Goal: Task Accomplishment & Management: Manage account settings

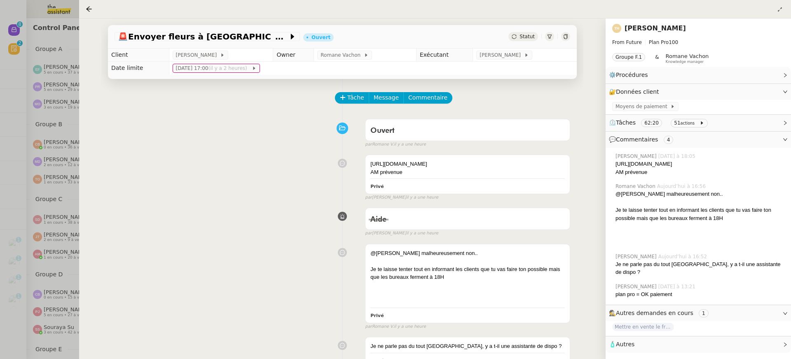
scroll to position [349, 0]
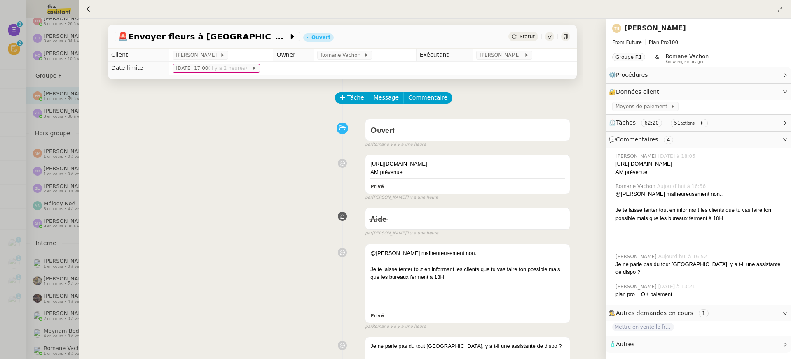
click at [32, 50] on div at bounding box center [395, 179] width 791 height 359
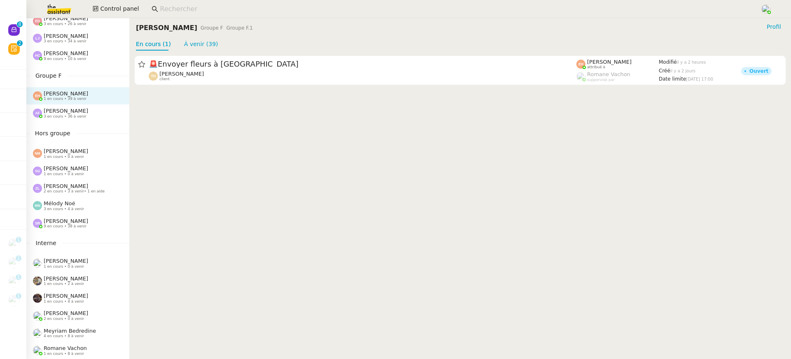
click at [187, 86] on div "🚨 Envoyer fleurs à [GEOGRAPHIC_DATA][PERSON_NAME] client [PERSON_NAME] attribué…" at bounding box center [459, 71] width 661 height 40
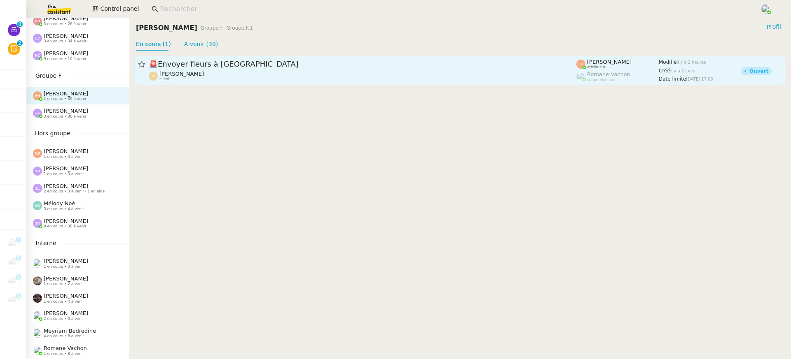
click at [183, 71] on span "[PERSON_NAME]" at bounding box center [181, 74] width 44 height 6
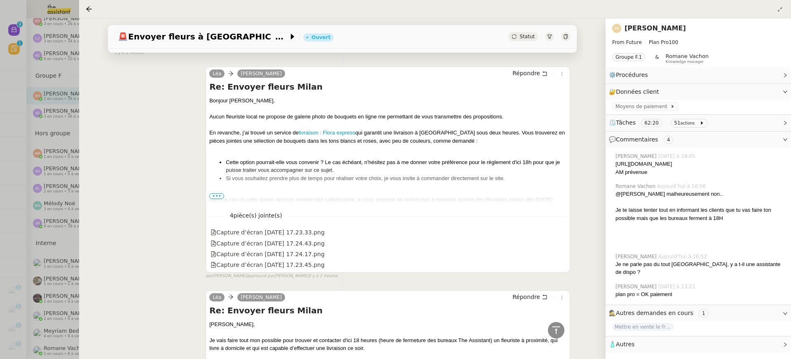
scroll to position [453, 0]
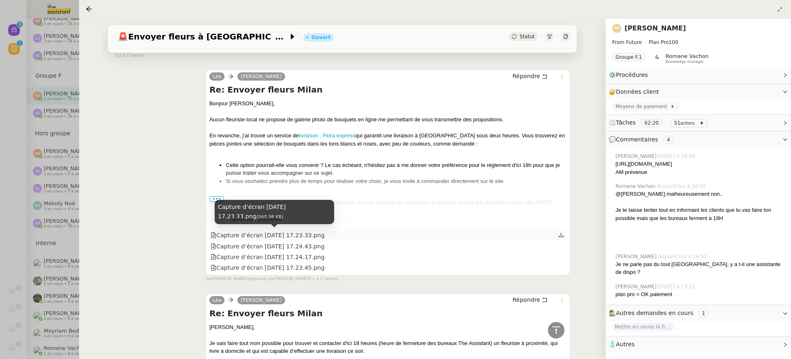
click at [289, 239] on div "Capture d’écran [DATE] 17.23.33.png" at bounding box center [267, 235] width 114 height 9
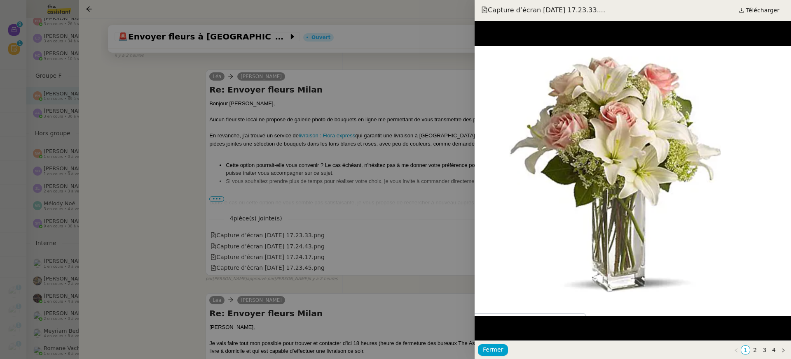
click at [310, 217] on div at bounding box center [395, 179] width 791 height 359
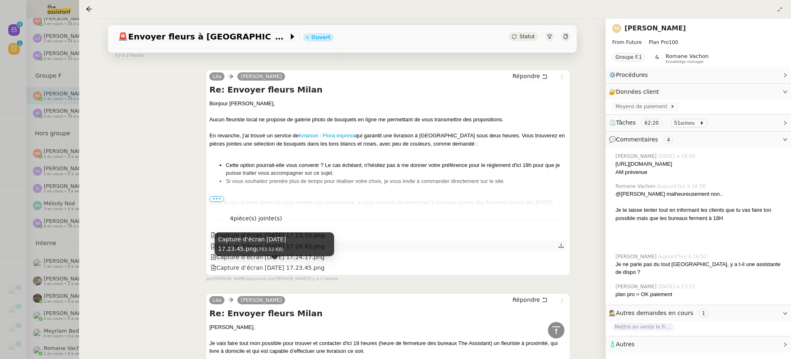
click at [355, 244] on div "Capture d’écran [DATE] 17.24.43.png" at bounding box center [387, 246] width 357 height 11
click at [324, 247] on div "Capture d’écran [DATE] 17.24.43.png" at bounding box center [267, 246] width 114 height 9
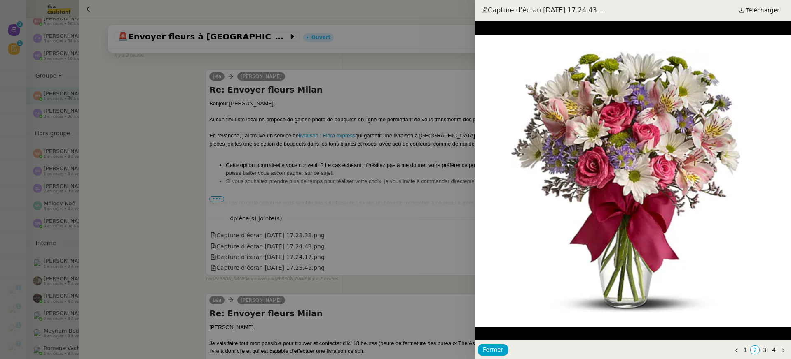
click at [371, 178] on div at bounding box center [395, 179] width 791 height 359
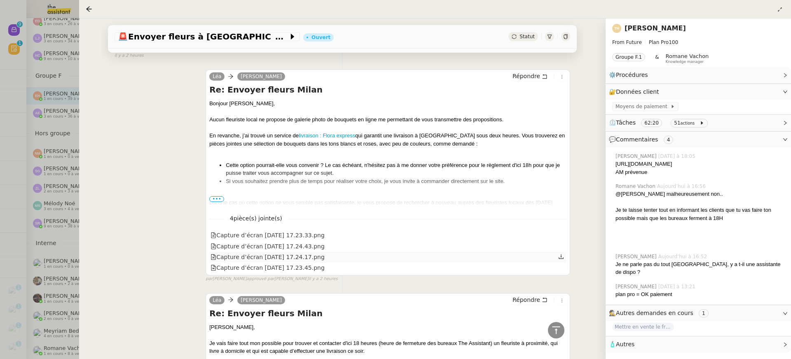
click at [308, 255] on div "Capture d’écran [DATE] 17.24.17.png" at bounding box center [267, 257] width 114 height 9
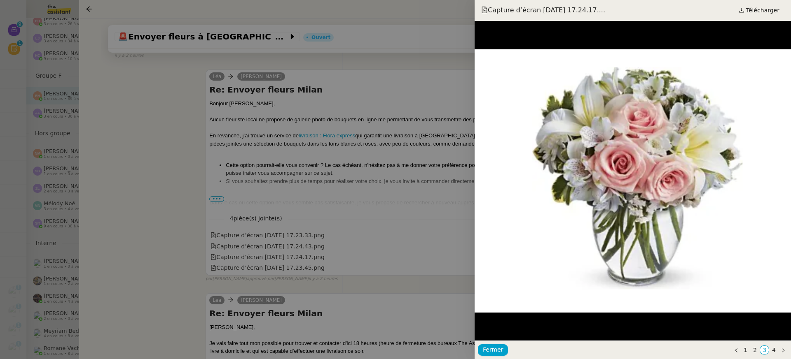
click at [341, 201] on div at bounding box center [395, 179] width 791 height 359
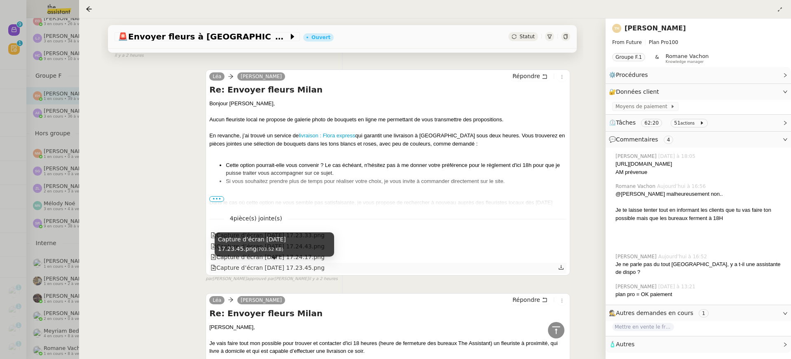
click at [307, 268] on div "Capture d’écran [DATE] 17.23.45.png" at bounding box center [267, 268] width 114 height 9
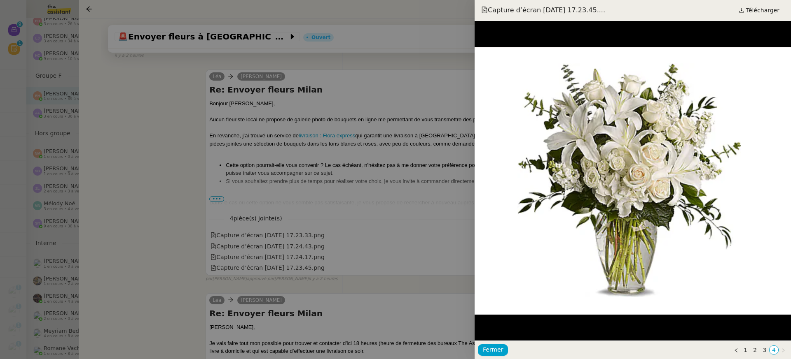
click at [354, 196] on div at bounding box center [395, 179] width 791 height 359
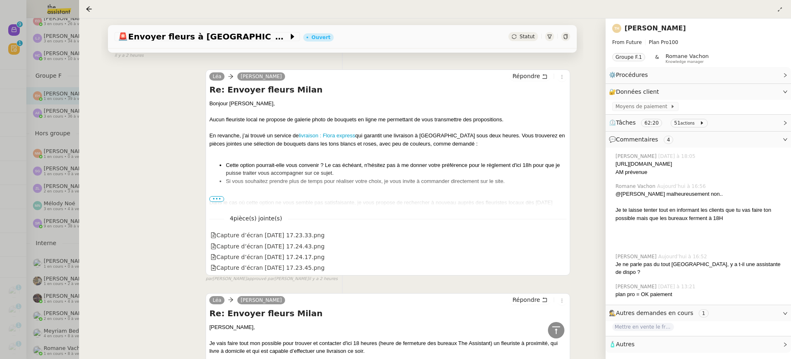
click at [218, 198] on span "•••" at bounding box center [216, 199] width 15 height 6
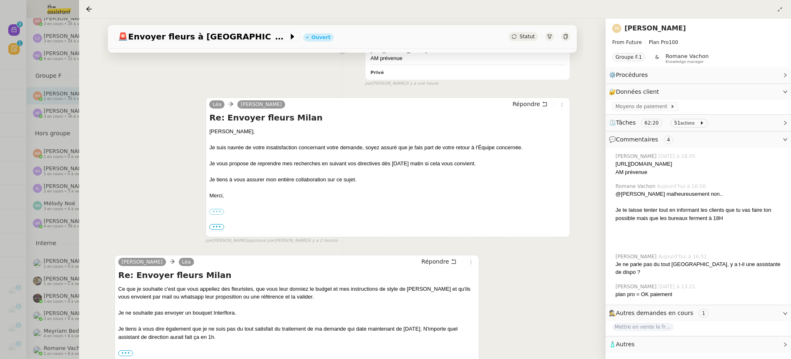
scroll to position [0, 0]
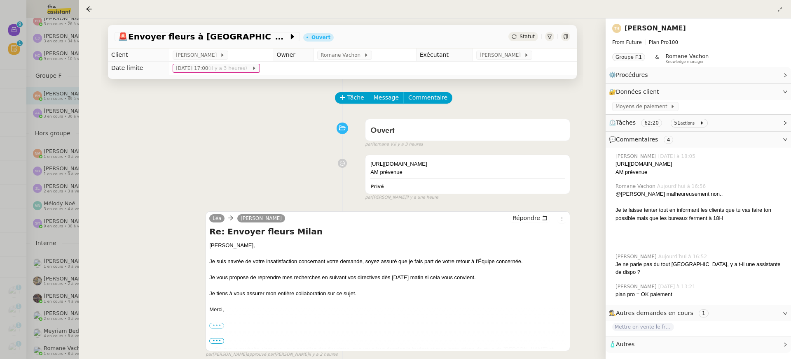
click at [6, 81] on div at bounding box center [395, 179] width 791 height 359
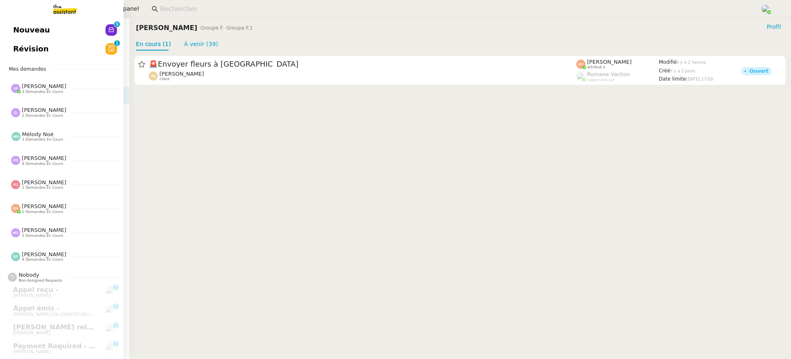
click at [21, 40] on link "Révision 0 1 2 3 4 5 6 7 8 9" at bounding box center [62, 49] width 124 height 19
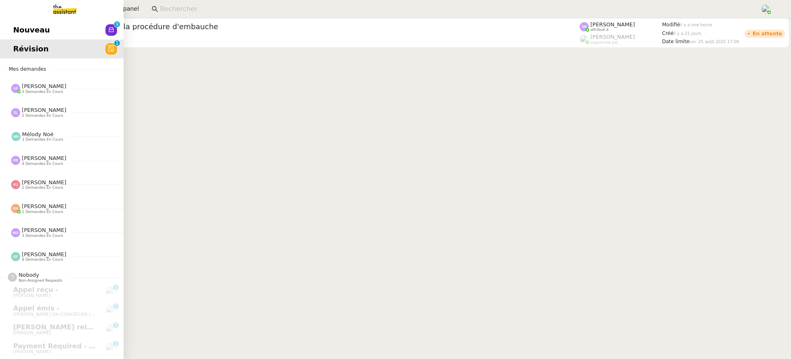
click at [21, 34] on span "Nouveau" at bounding box center [31, 30] width 37 height 12
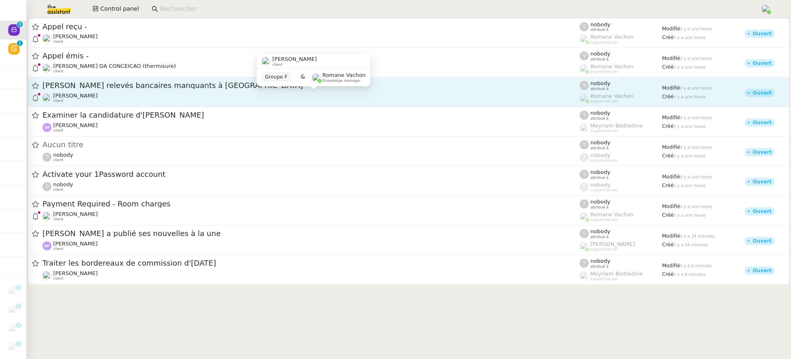
click at [258, 102] on div "[PERSON_NAME] client" at bounding box center [310, 98] width 537 height 11
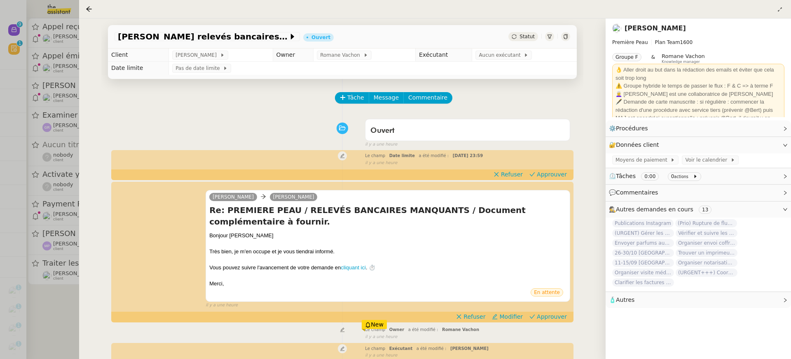
click at [240, 120] on div "Ouvert false il y a une heure" at bounding box center [341, 131] width 455 height 33
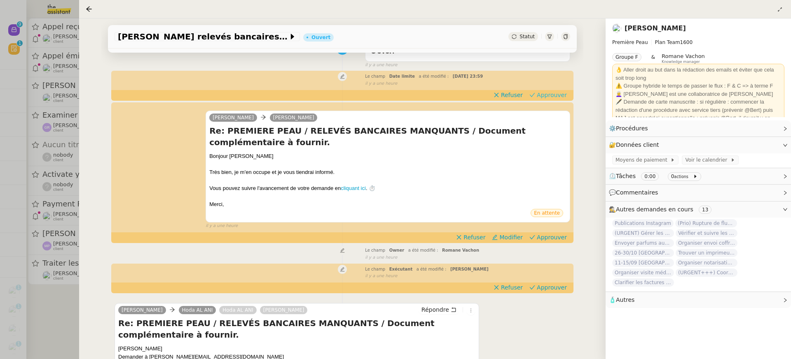
click at [543, 96] on span "Approuver" at bounding box center [551, 95] width 30 height 8
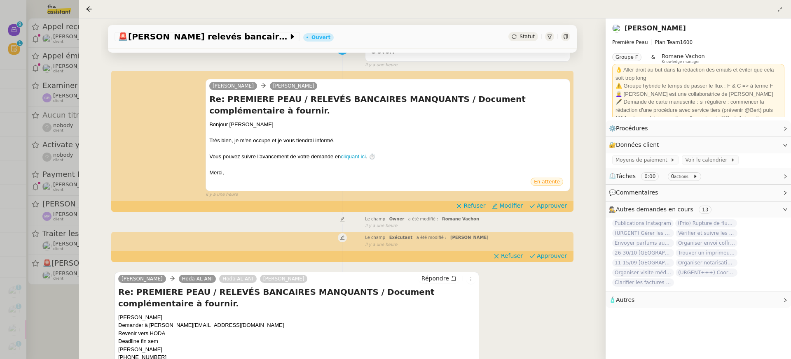
scroll to position [0, 0]
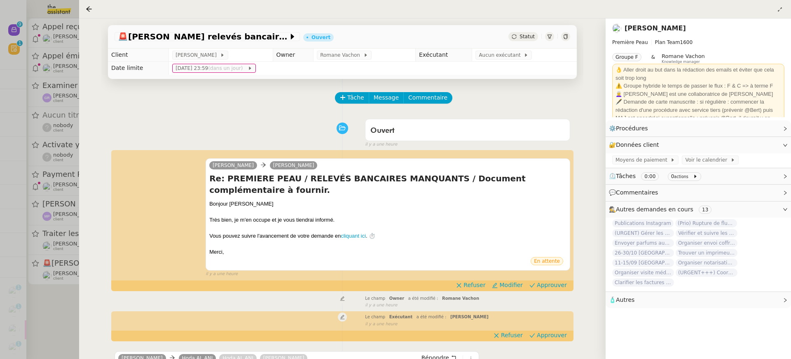
click at [44, 137] on div at bounding box center [395, 179] width 791 height 359
